Goal: Information Seeking & Learning: Learn about a topic

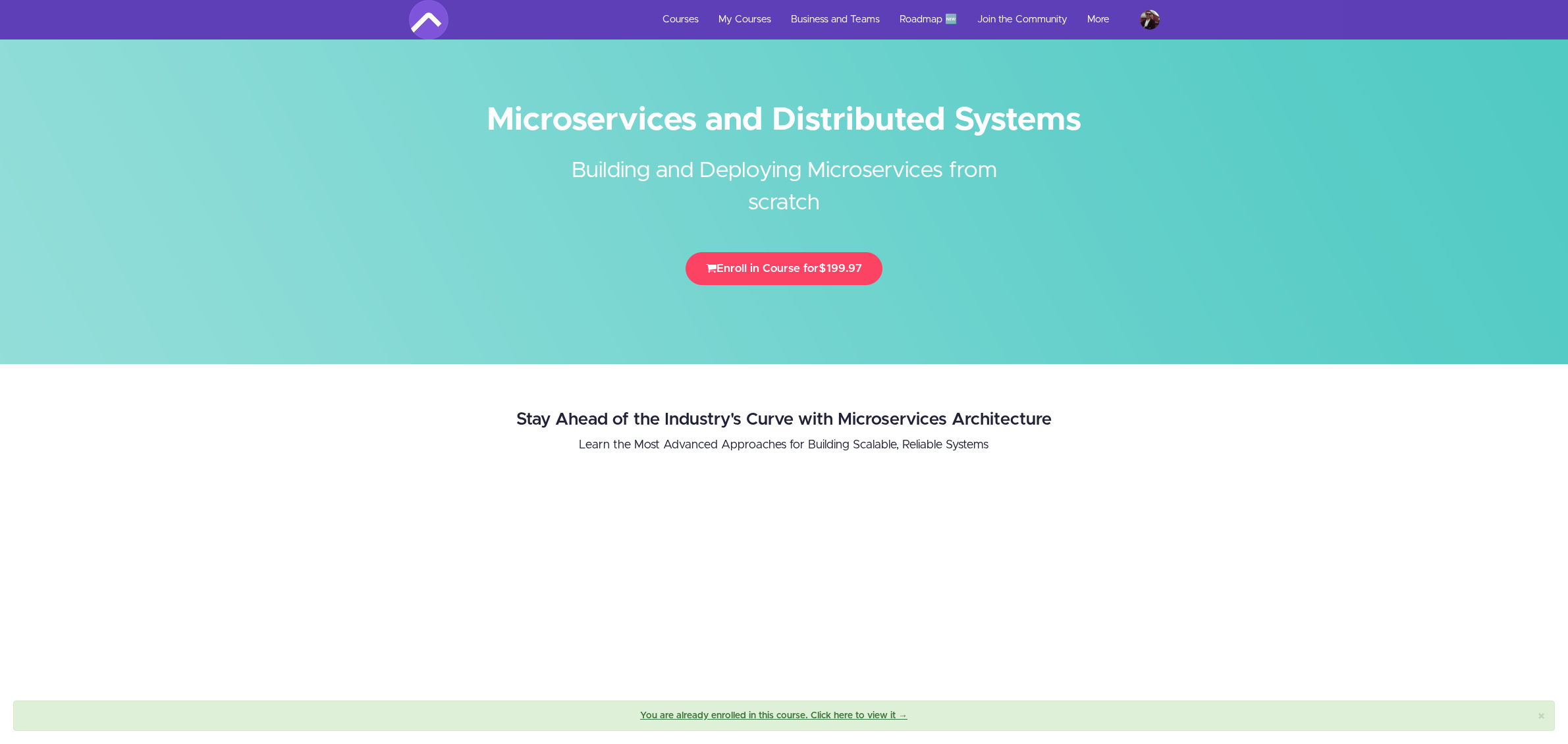
click at [732, 15] on link "My Courses" at bounding box center [744, 19] width 72 height 39
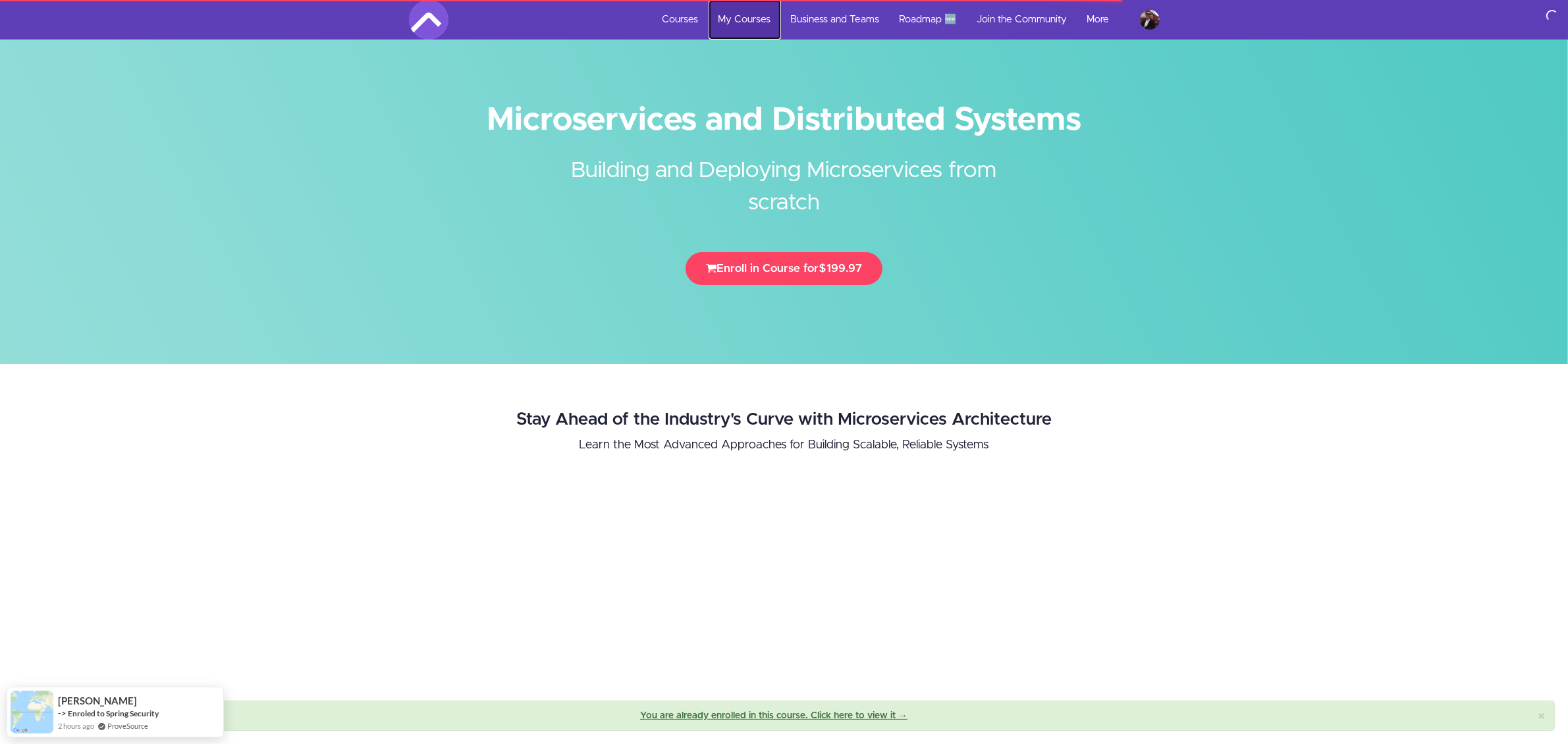
scroll to position [412, 0]
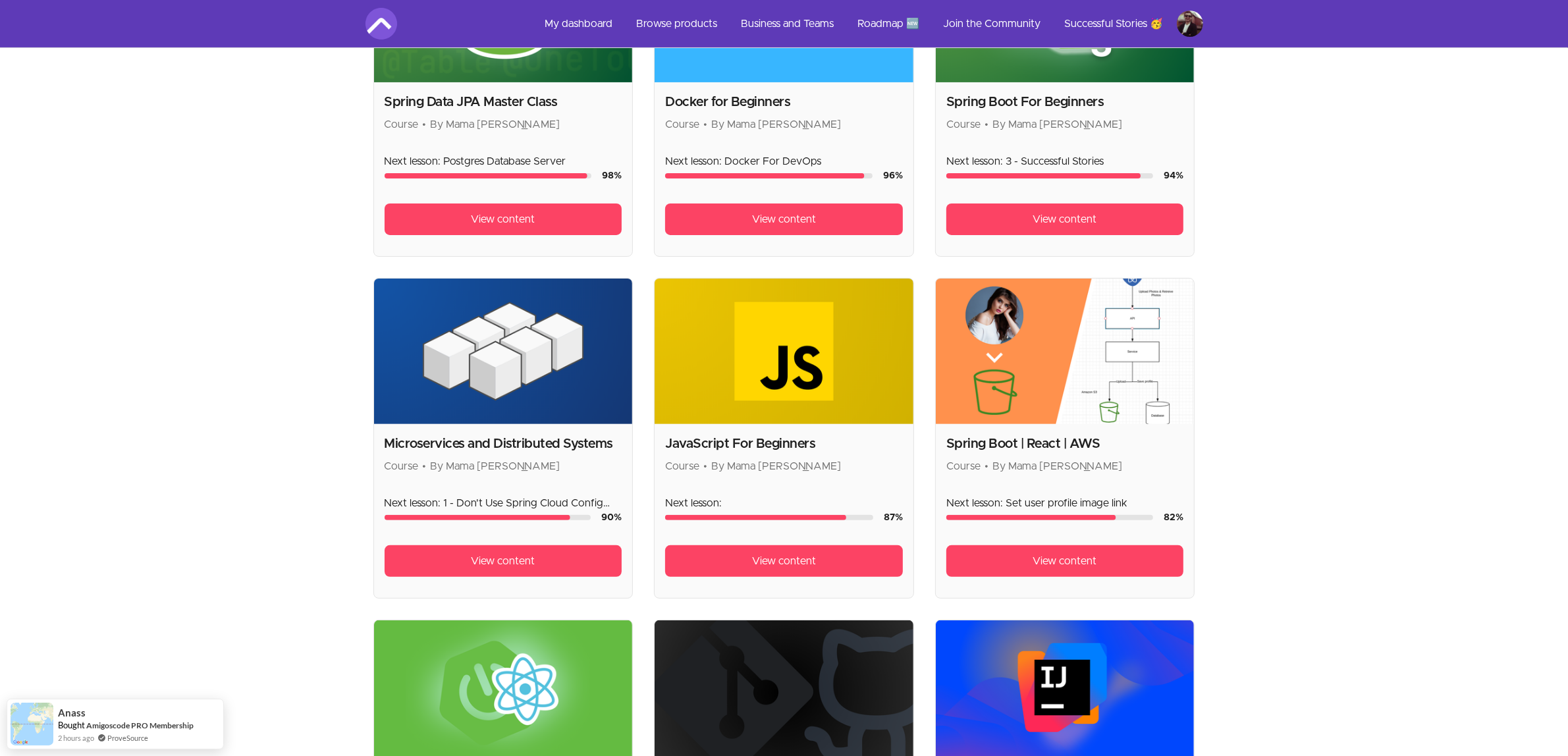
scroll to position [411, 0]
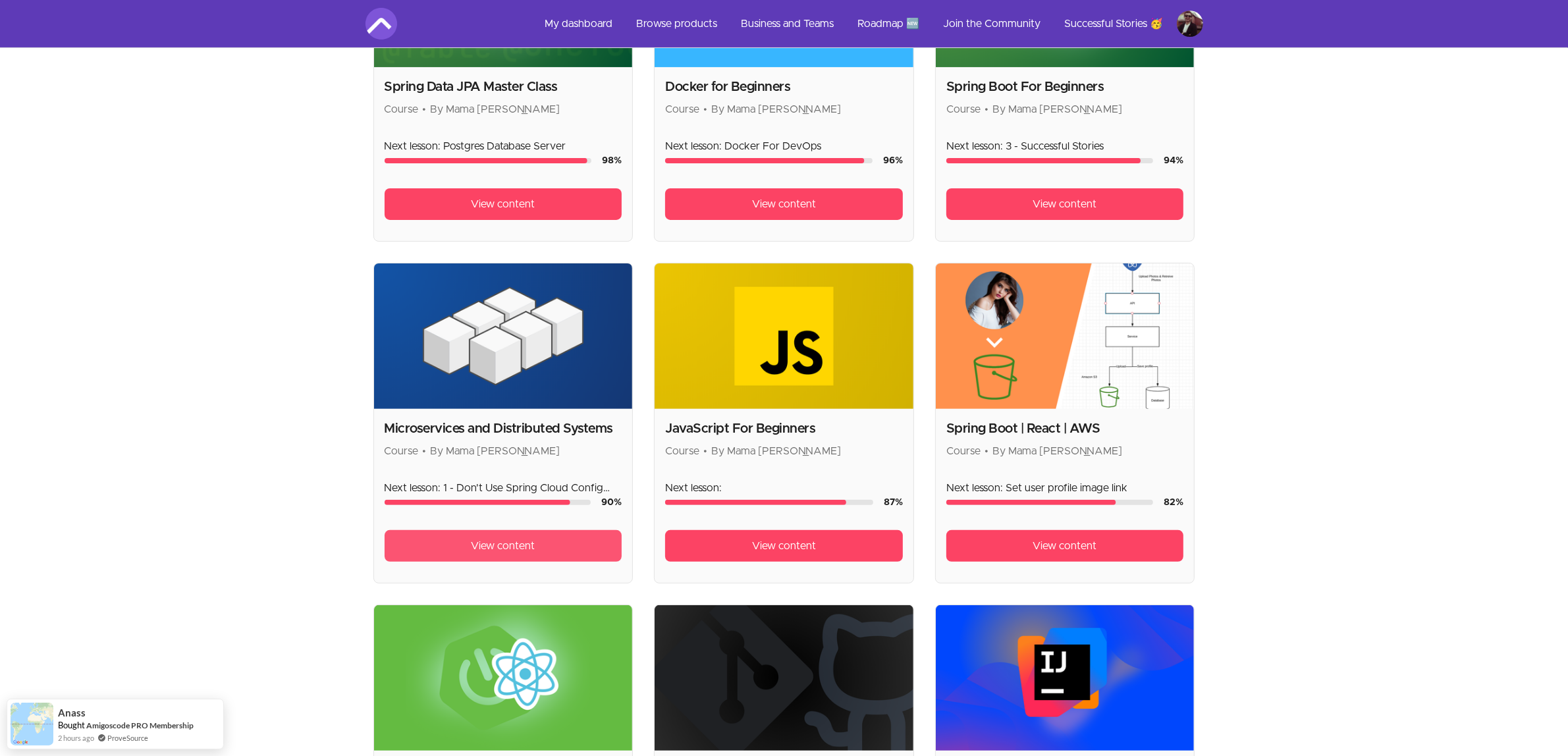
click at [558, 549] on link "View content" at bounding box center [503, 545] width 237 height 32
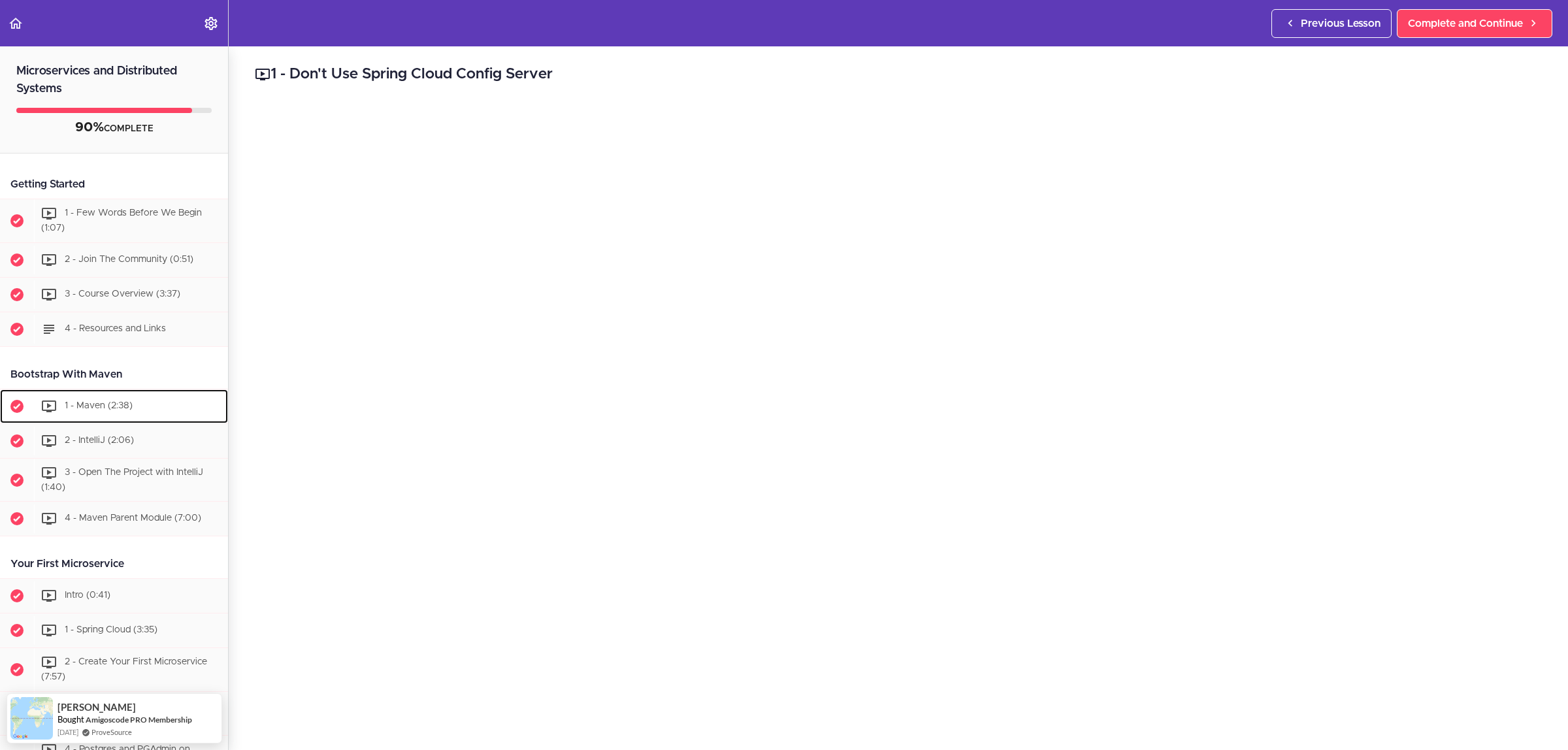
click at [149, 411] on div "1 - Maven (2:38)" at bounding box center [131, 406] width 194 height 29
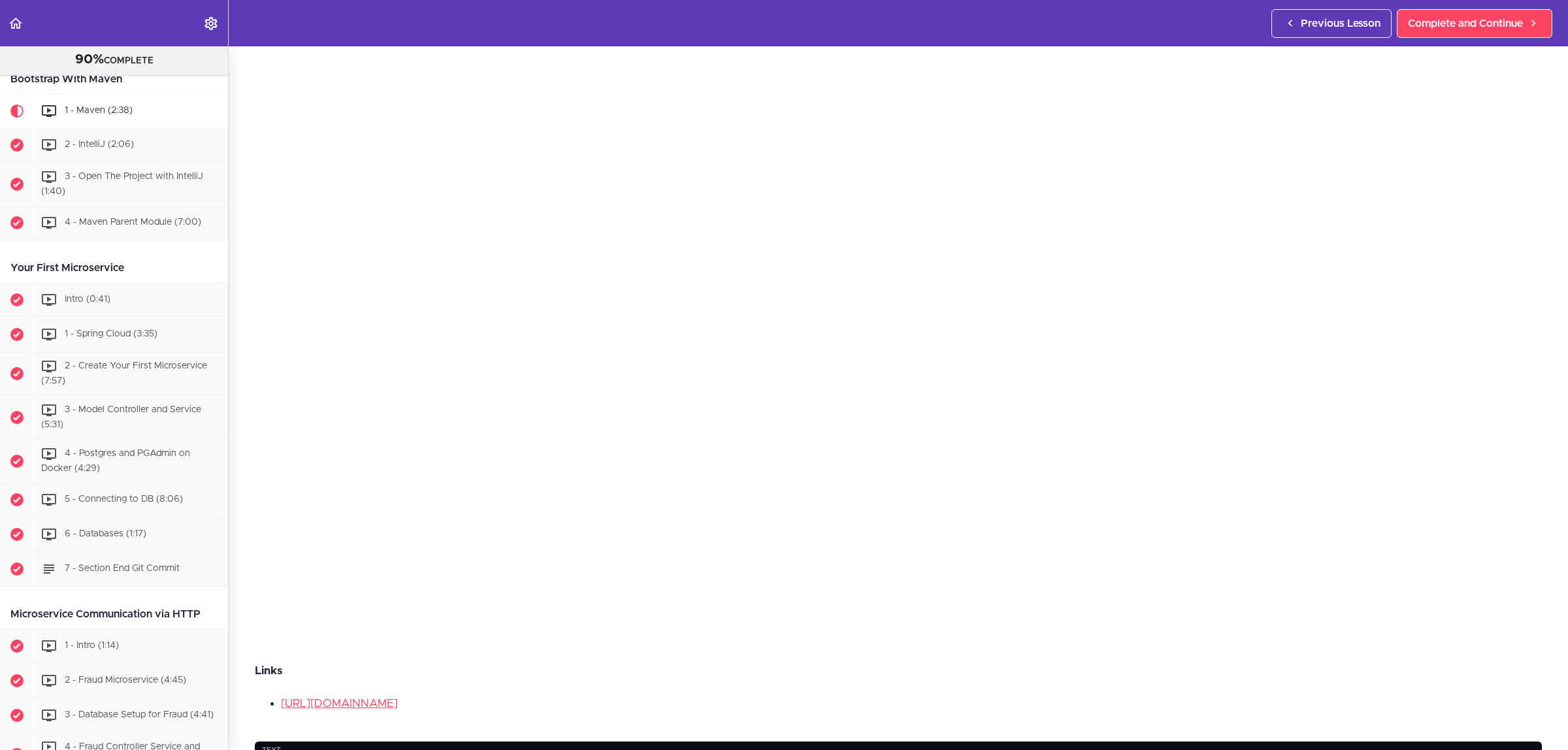
scroll to position [164, 0]
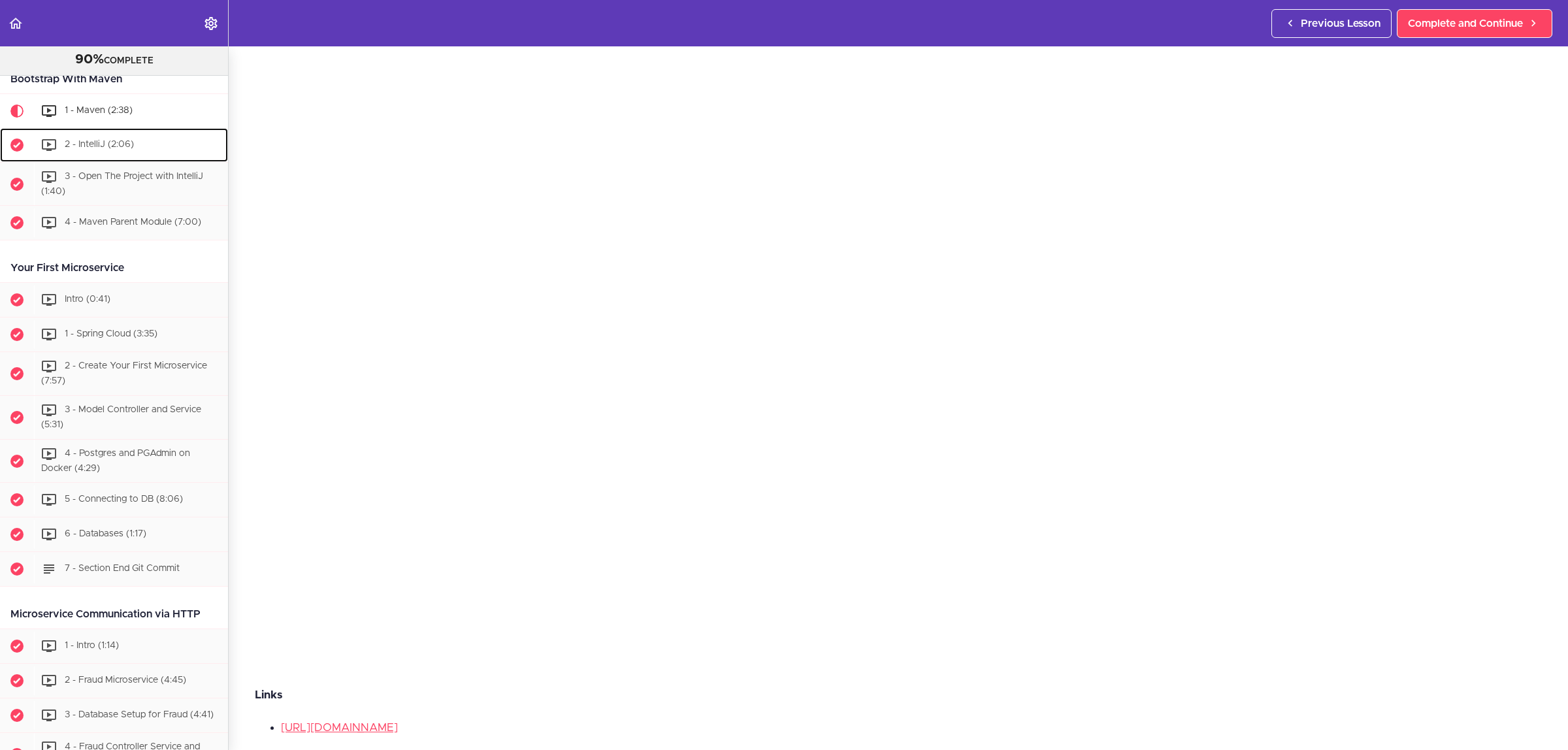
click at [133, 138] on div "2 - IntelliJ (2:06)" at bounding box center [131, 145] width 194 height 29
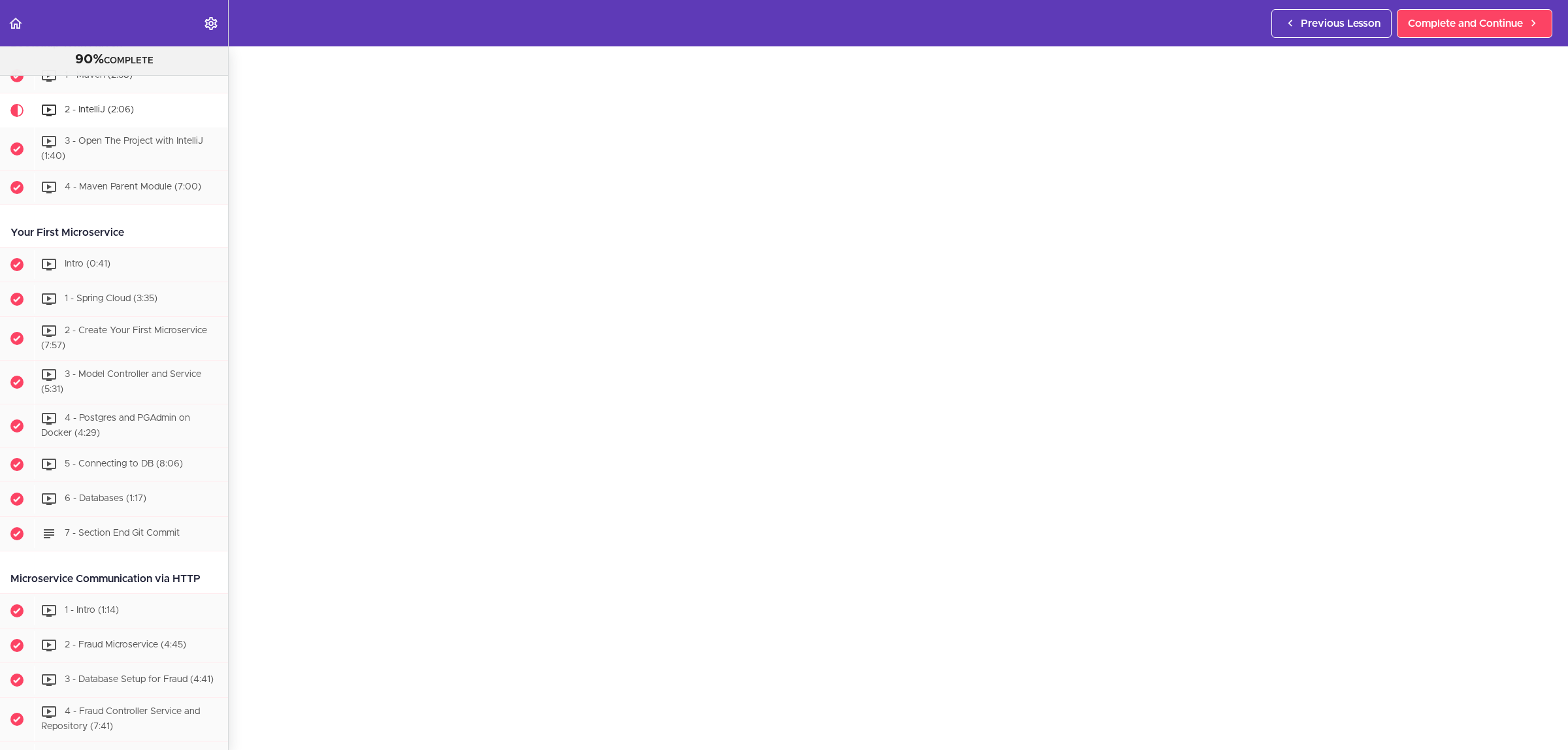
scroll to position [82, 0]
click at [148, 141] on span "3 - Open The Project with IntelliJ (1:40)" at bounding box center [122, 148] width 162 height 24
